Goal: Transaction & Acquisition: Purchase product/service

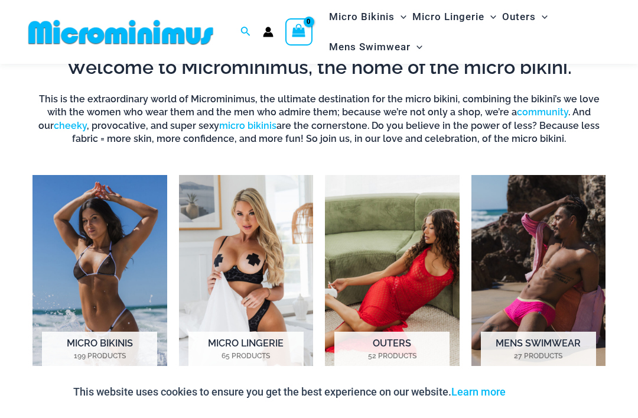
scroll to position [663, 0]
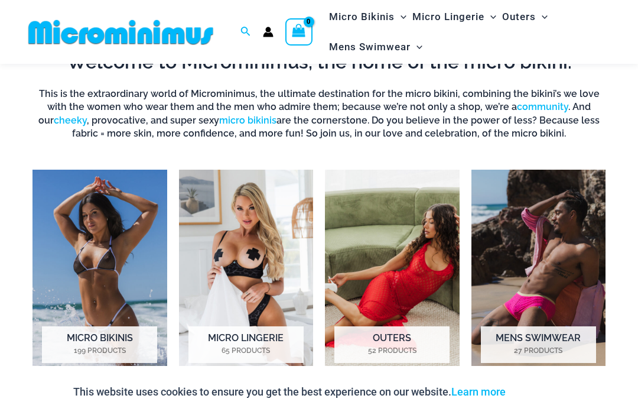
click at [118, 243] on img "Visit product category Micro Bikinis" at bounding box center [99, 274] width 135 height 210
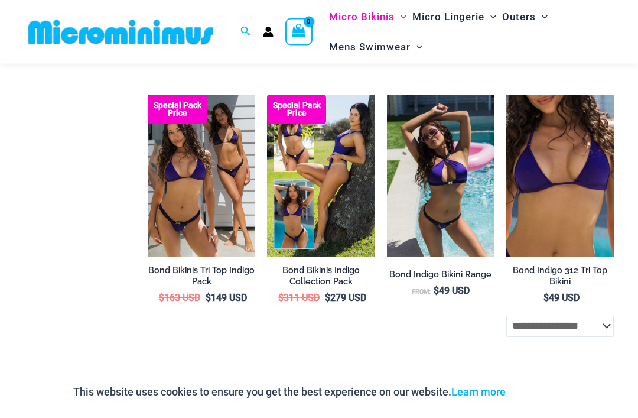
scroll to position [439, 0]
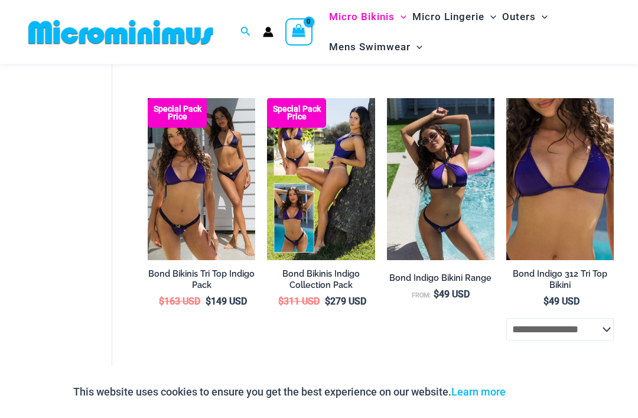
click at [267, 98] on img at bounding box center [267, 98] width 0 height 0
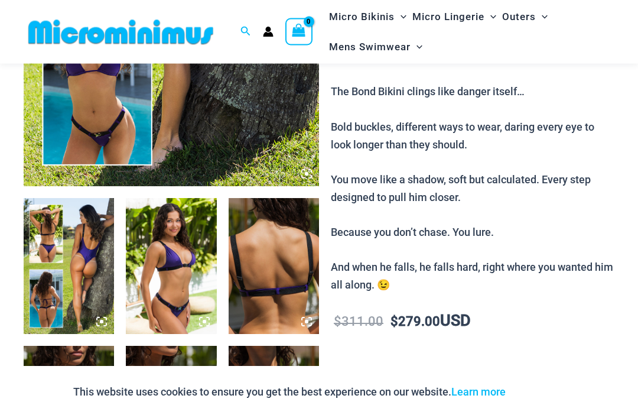
scroll to position [356, 1]
click at [77, 263] on img at bounding box center [69, 266] width 90 height 136
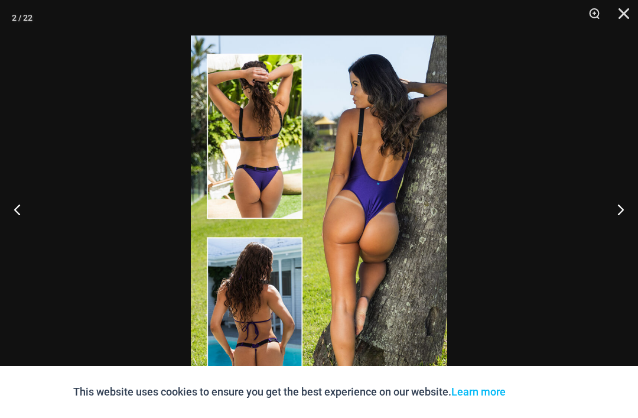
click at [621, 224] on button "Next" at bounding box center [616, 209] width 44 height 59
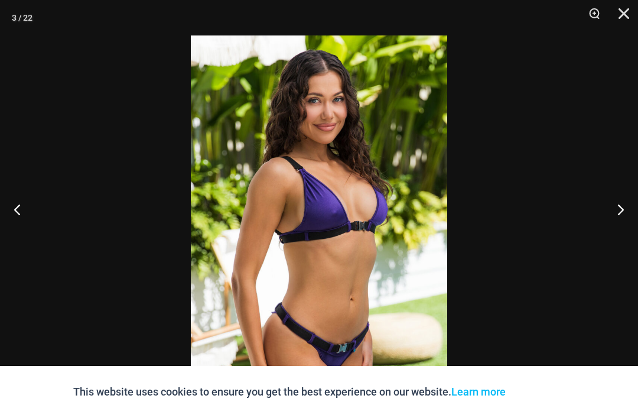
click at [620, 227] on button "Next" at bounding box center [616, 209] width 44 height 59
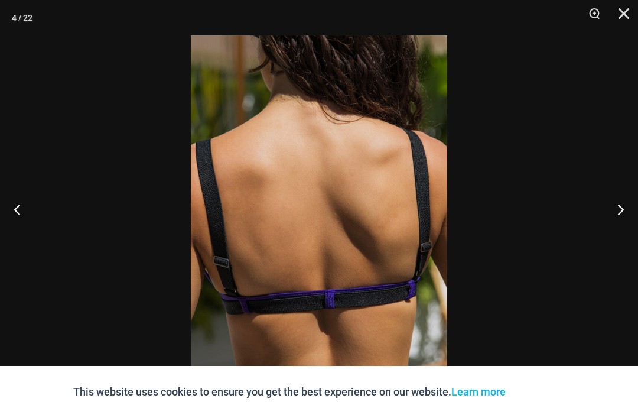
click at [621, 229] on button "Next" at bounding box center [616, 209] width 44 height 59
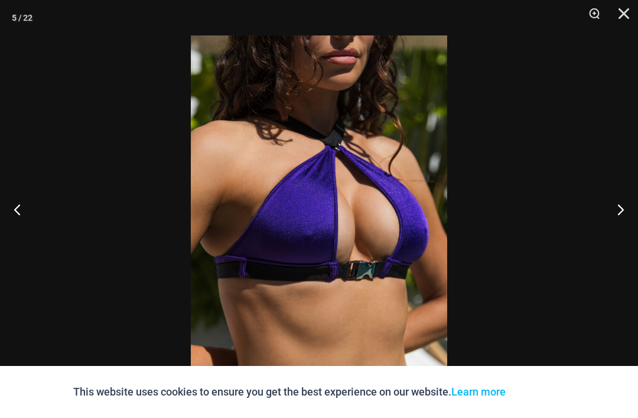
click at [616, 229] on button "Next" at bounding box center [616, 209] width 44 height 59
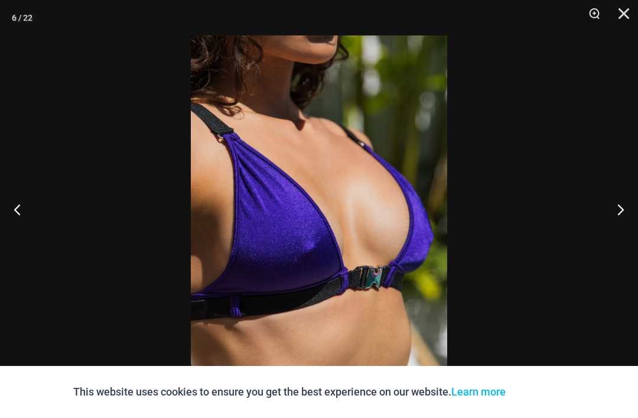
click at [617, 226] on button "Next" at bounding box center [616, 209] width 44 height 59
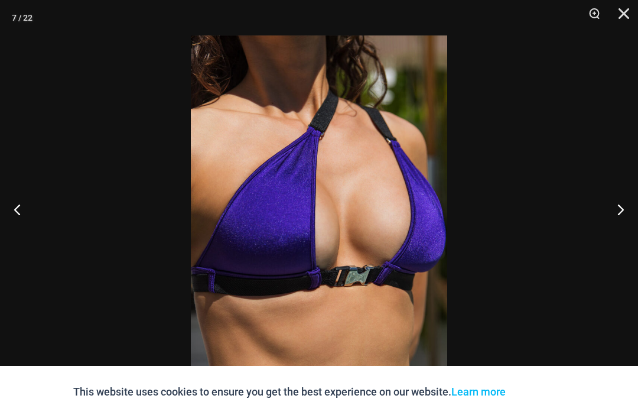
click at [617, 230] on button "Next" at bounding box center [616, 209] width 44 height 59
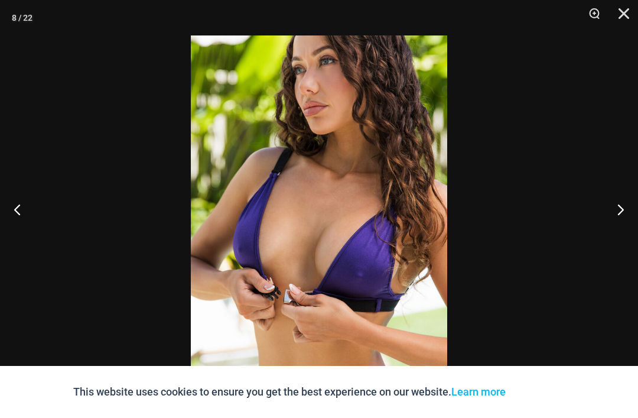
click at [615, 230] on button "Next" at bounding box center [616, 209] width 44 height 59
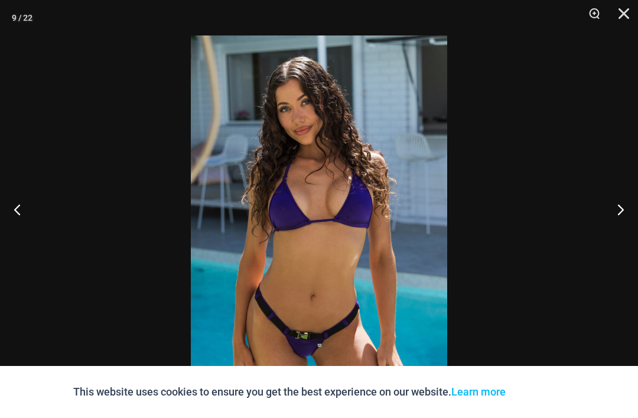
click at [612, 226] on button "Next" at bounding box center [616, 209] width 44 height 59
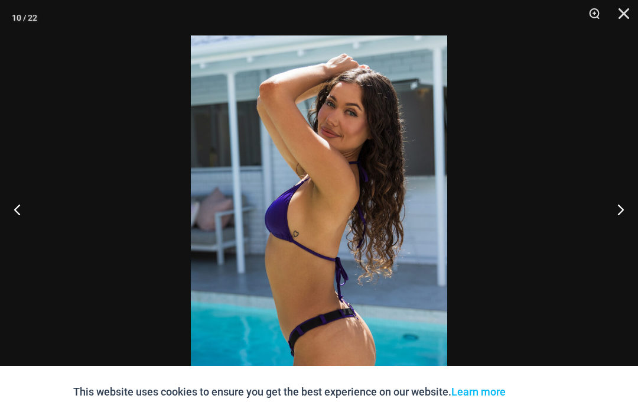
click at [615, 229] on button "Next" at bounding box center [616, 209] width 44 height 59
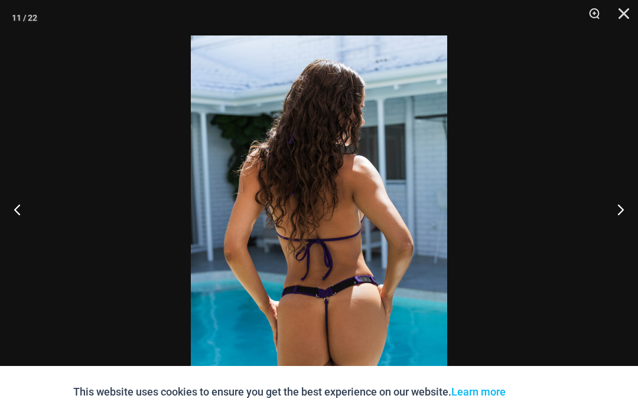
click at [611, 231] on button "Next" at bounding box center [616, 209] width 44 height 59
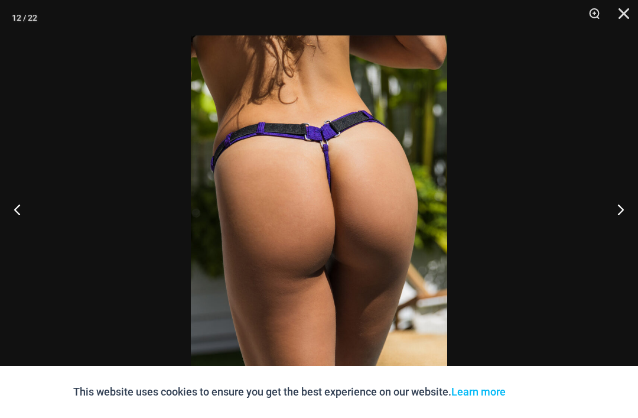
click at [608, 227] on button "Next" at bounding box center [616, 209] width 44 height 59
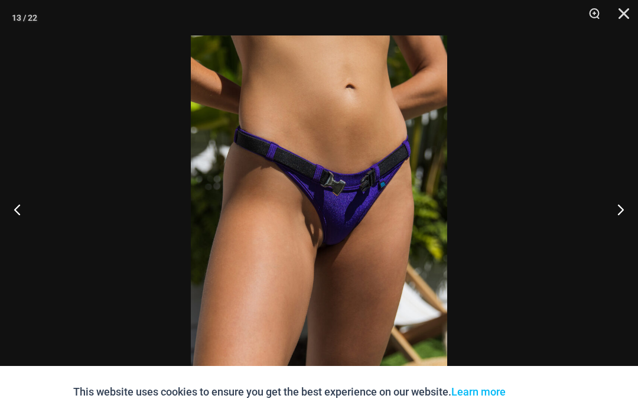
click at [608, 222] on button "Next" at bounding box center [616, 209] width 44 height 59
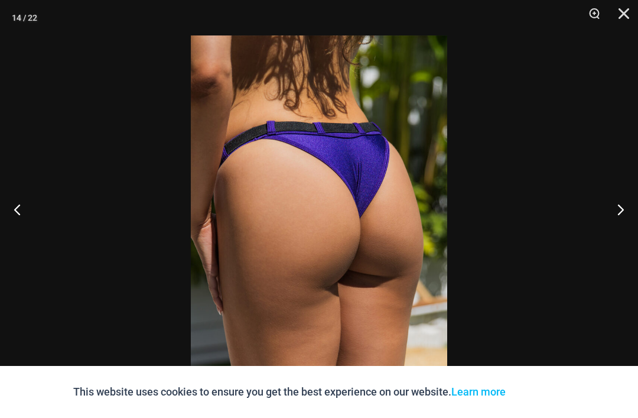
click at [609, 226] on button "Next" at bounding box center [616, 209] width 44 height 59
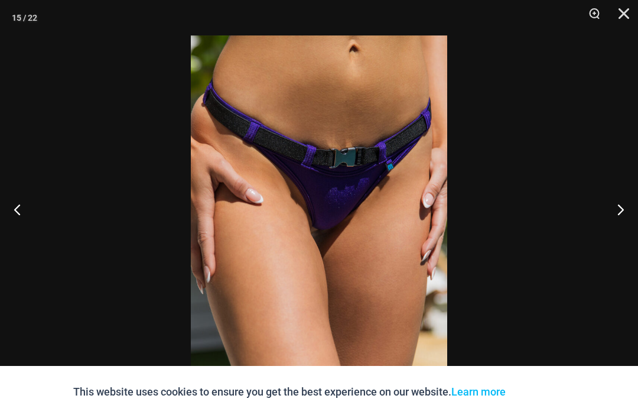
click at [606, 231] on button "Next" at bounding box center [616, 209] width 44 height 59
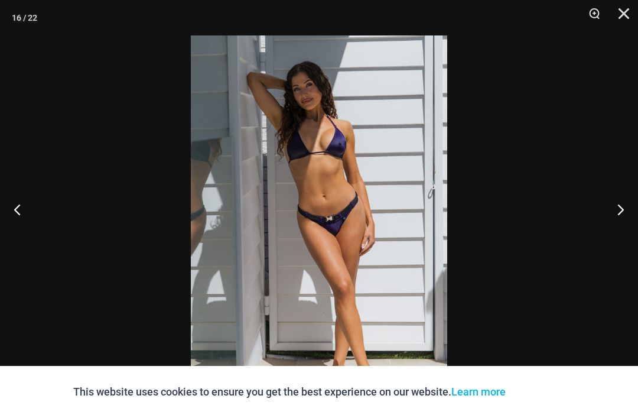
click at [609, 230] on button "Next" at bounding box center [616, 209] width 44 height 59
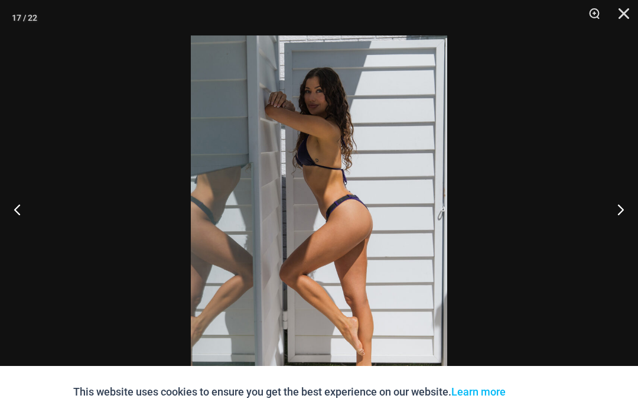
click at [609, 230] on button "Next" at bounding box center [616, 209] width 44 height 59
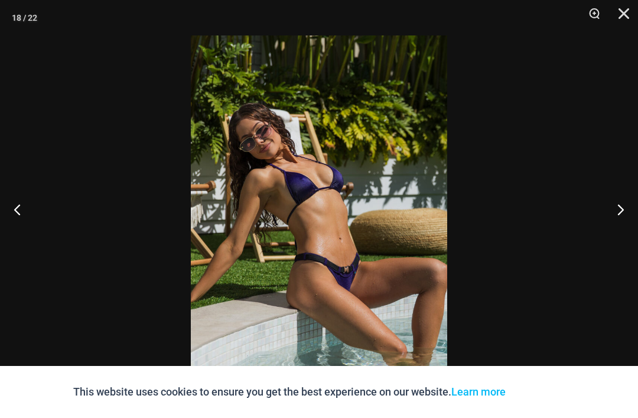
click at [607, 235] on button "Next" at bounding box center [616, 209] width 44 height 59
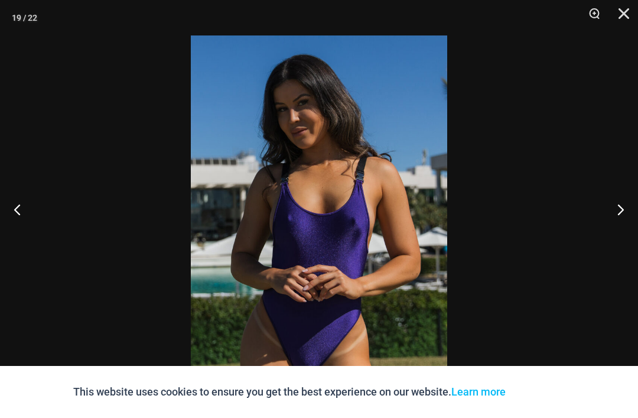
click at [606, 234] on button "Next" at bounding box center [616, 209] width 44 height 59
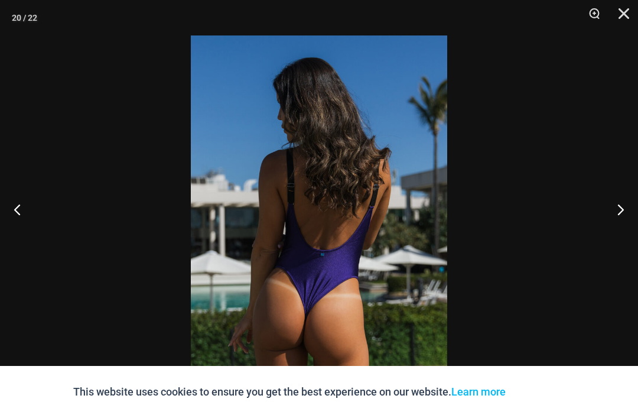
click at [605, 237] on button "Next" at bounding box center [616, 209] width 44 height 59
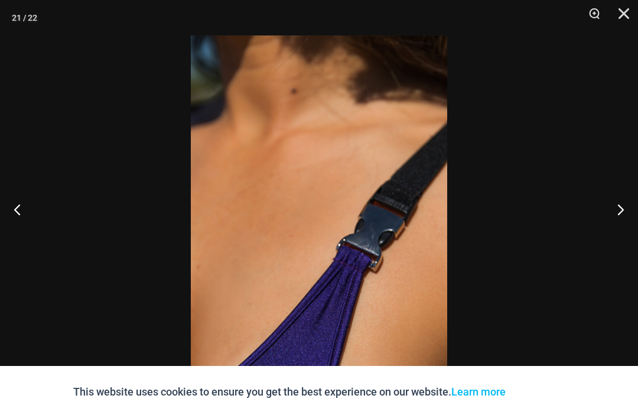
click at [605, 236] on button "Next" at bounding box center [616, 209] width 44 height 59
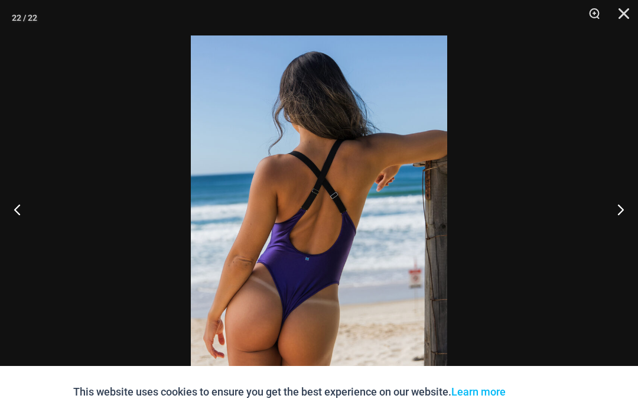
click at [607, 237] on button "Next" at bounding box center [616, 209] width 44 height 59
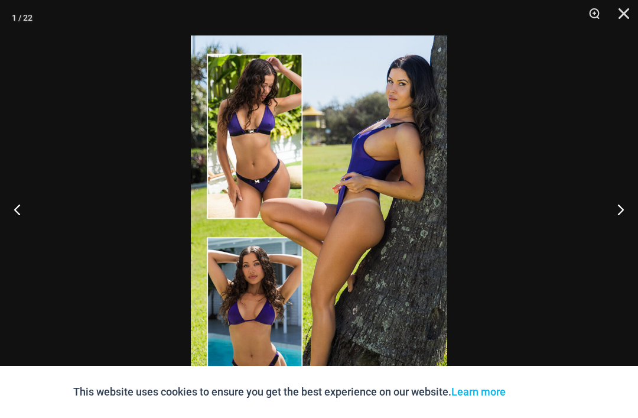
click at [607, 235] on button "Next" at bounding box center [616, 209] width 44 height 59
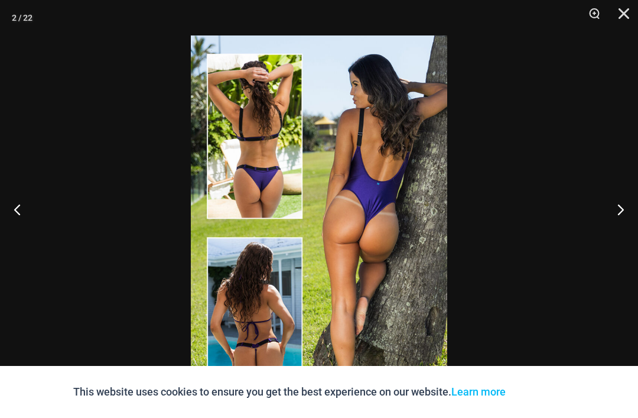
click at [627, 16] on button "Close" at bounding box center [620, 17] width 30 height 35
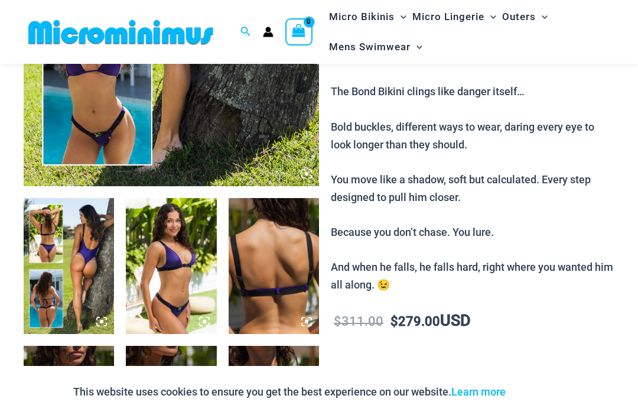
scroll to position [393, 1]
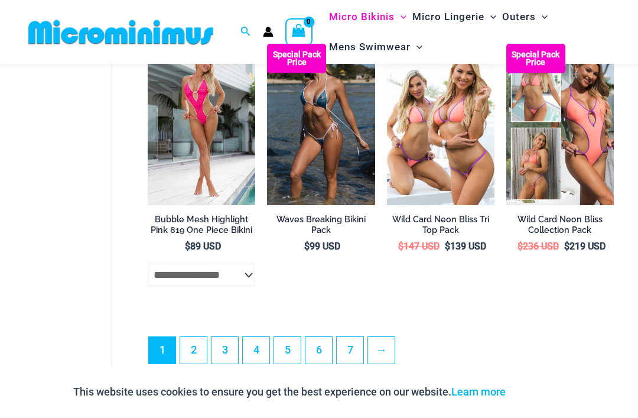
scroll to position [2476, 0]
click at [194, 348] on link "2" at bounding box center [193, 350] width 27 height 27
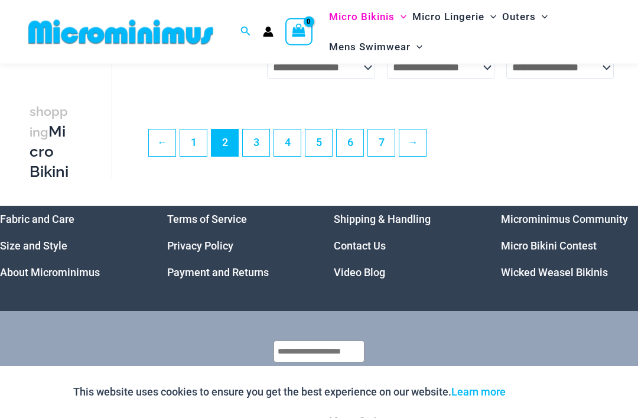
scroll to position [2352, 0]
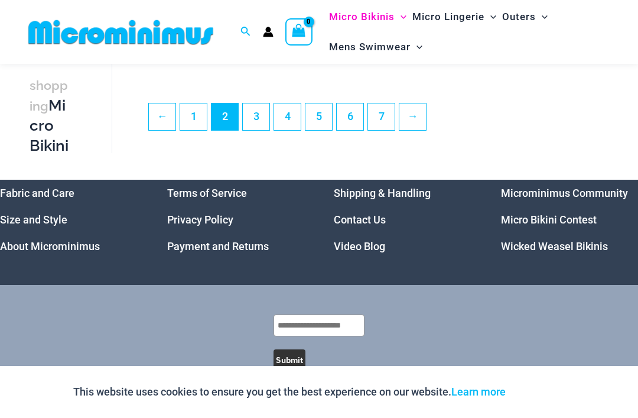
click at [419, 128] on link "→" at bounding box center [412, 116] width 27 height 27
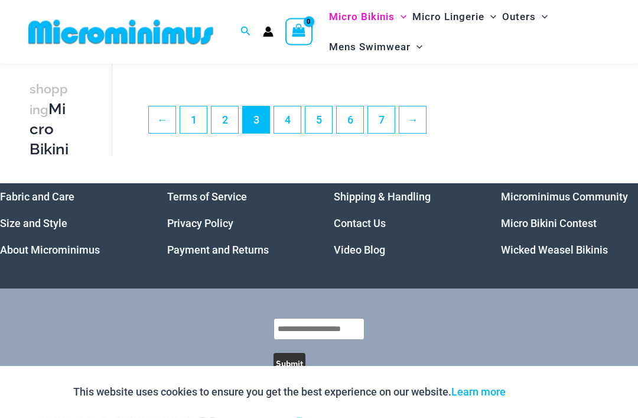
scroll to position [2362, 0]
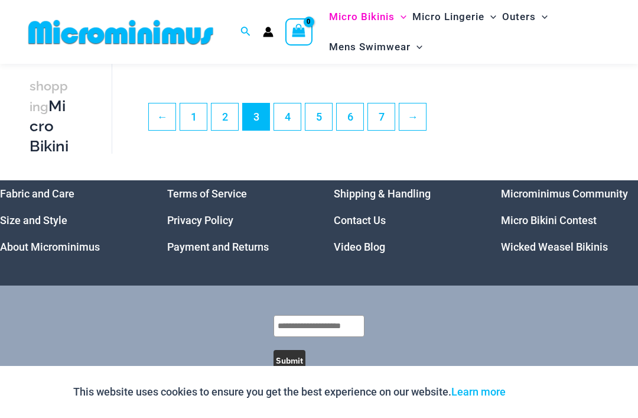
click at [418, 129] on link "→" at bounding box center [412, 116] width 27 height 27
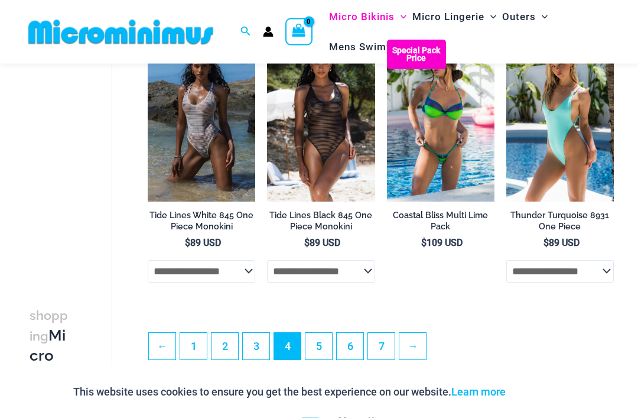
scroll to position [2102, 0]
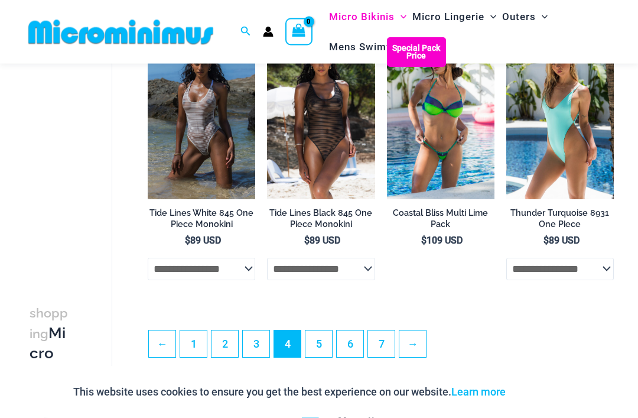
click at [411, 353] on link "→" at bounding box center [412, 344] width 27 height 27
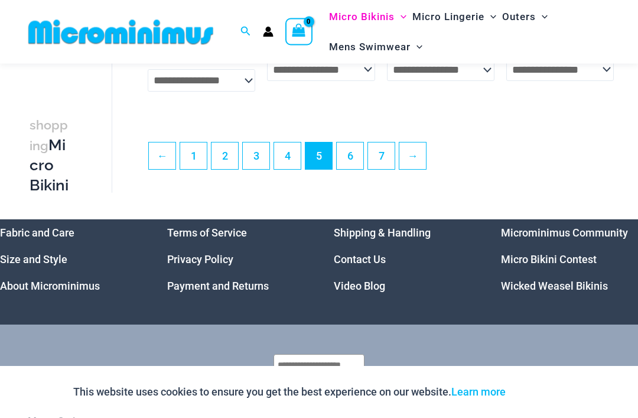
scroll to position [2310, 0]
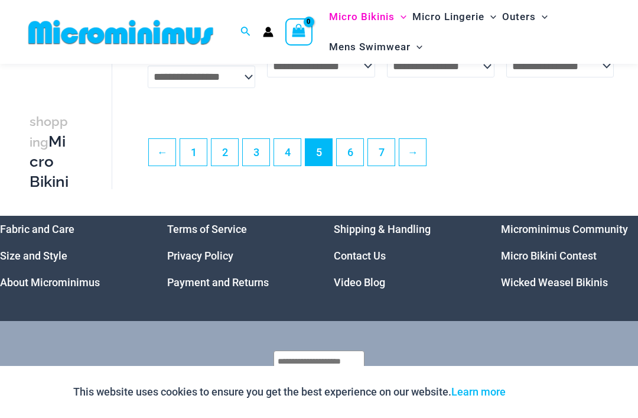
click at [426, 139] on link "→" at bounding box center [412, 152] width 27 height 27
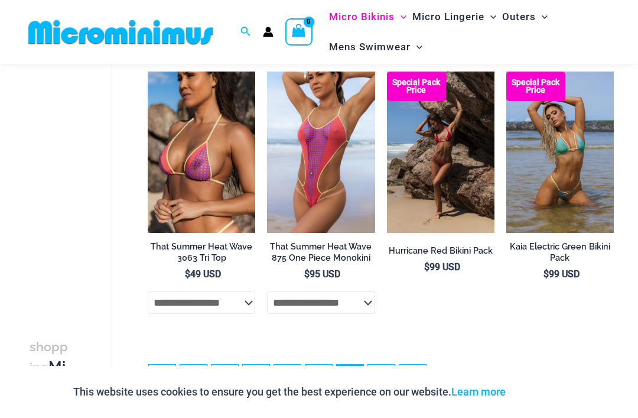
scroll to position [2099, 0]
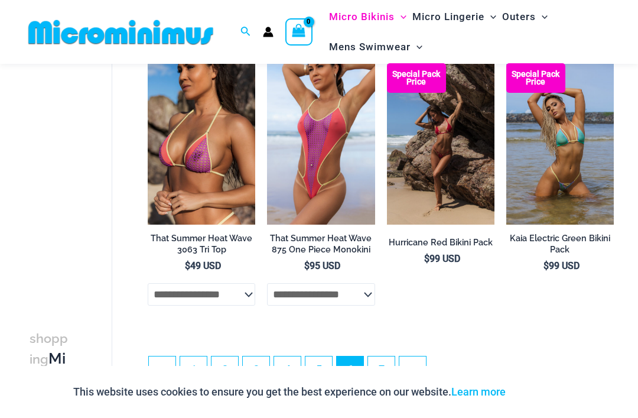
click at [413, 368] on link "→" at bounding box center [412, 369] width 27 height 27
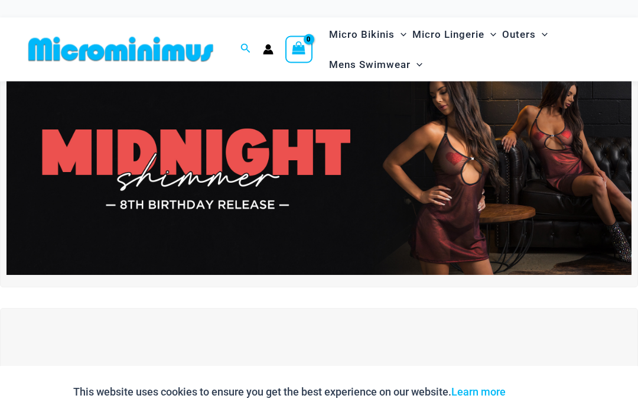
scroll to position [53, 0]
